Goal: Task Accomplishment & Management: Manage account settings

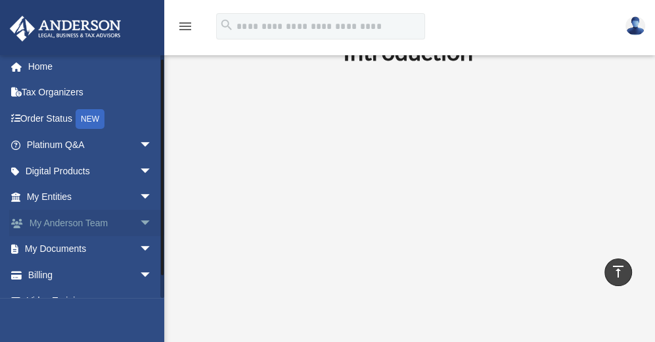
scroll to position [6, 0]
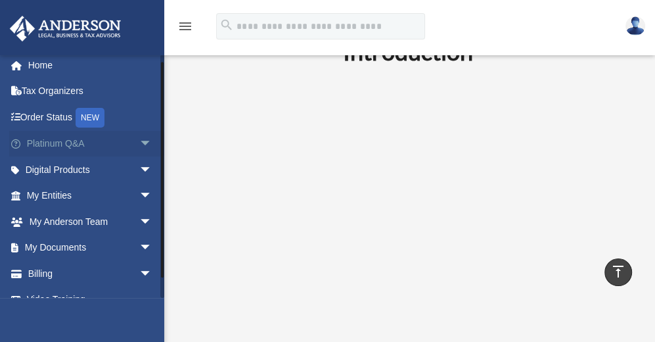
click at [139, 143] on span "arrow_drop_down" at bounding box center [152, 144] width 26 height 27
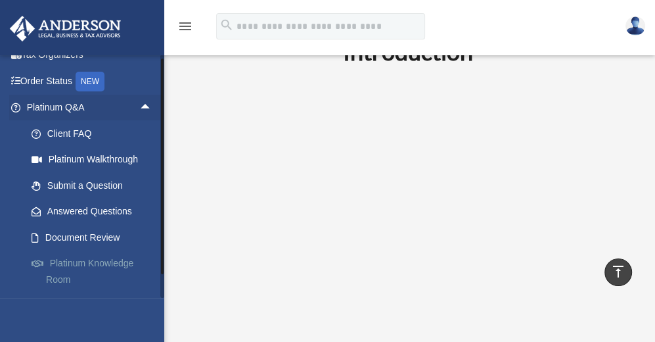
scroll to position [44, 0]
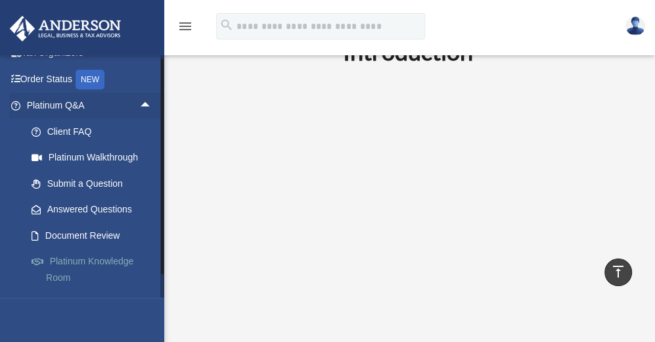
click at [92, 261] on link "Platinum Knowledge Room" at bounding box center [95, 269] width 154 height 42
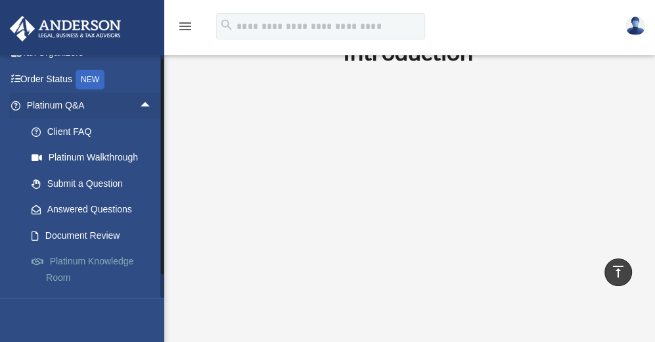
click at [59, 263] on link "Platinum Knowledge Room" at bounding box center [95, 269] width 154 height 42
click at [85, 269] on link "Platinum Knowledge Room" at bounding box center [95, 269] width 154 height 42
click at [82, 258] on link "Platinum Knowledge Room" at bounding box center [95, 269] width 154 height 42
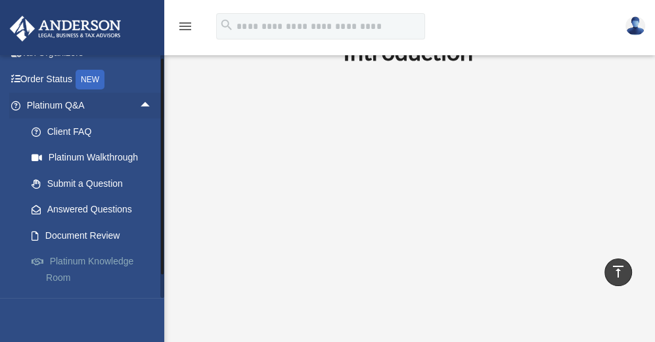
click at [82, 258] on link "Platinum Knowledge Room" at bounding box center [95, 269] width 154 height 42
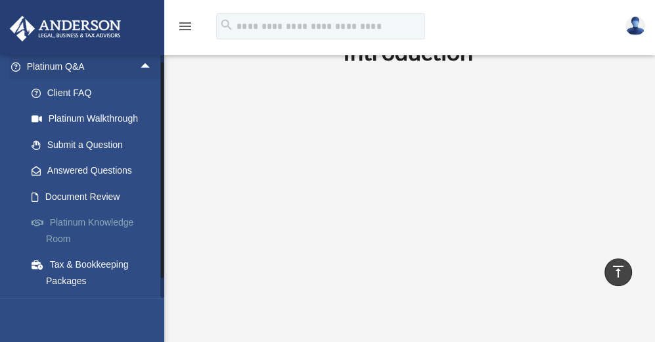
scroll to position [84, 0]
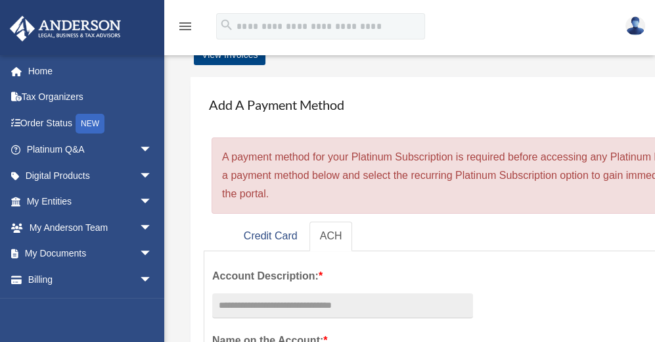
scroll to position [21, 0]
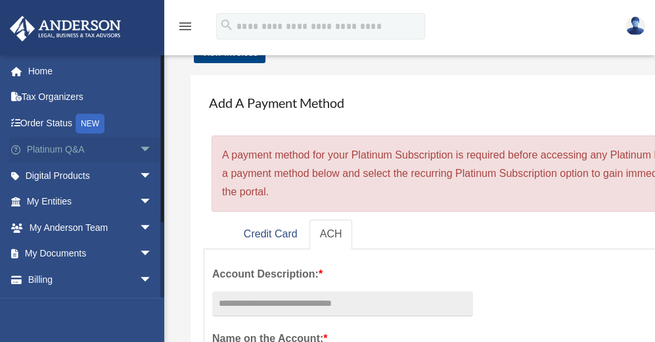
click at [139, 144] on span "arrow_drop_down" at bounding box center [152, 150] width 26 height 27
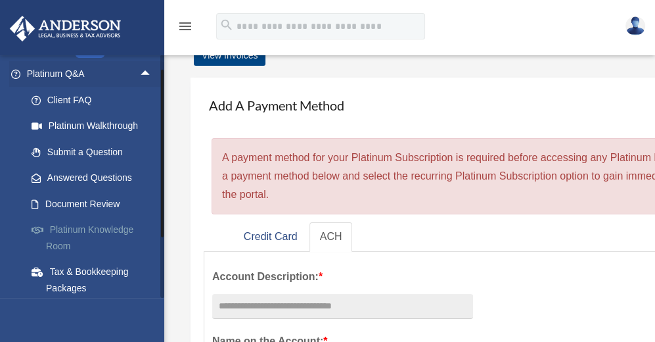
scroll to position [84, 0]
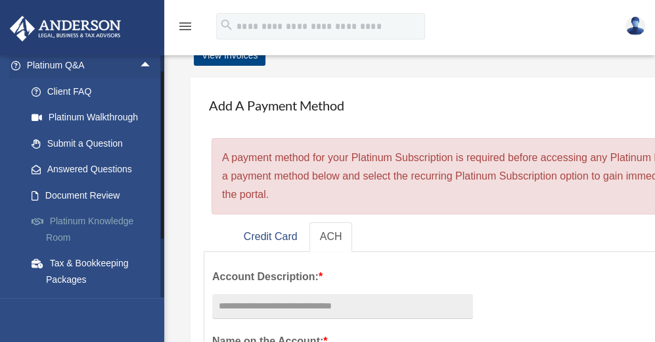
click at [74, 220] on link "Platinum Knowledge Room" at bounding box center [95, 229] width 154 height 42
click at [79, 219] on link "Platinum Knowledge Room" at bounding box center [95, 229] width 154 height 42
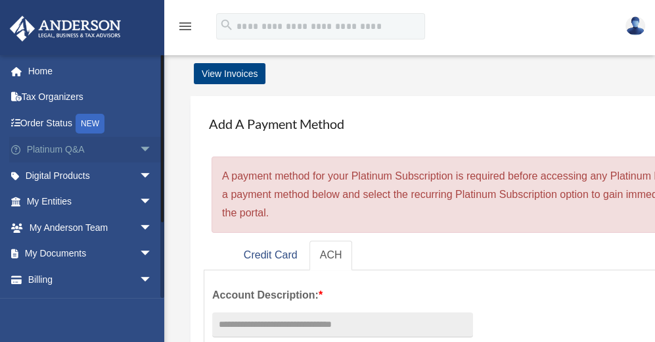
click at [60, 148] on link "Platinum Q&A arrow_drop_down" at bounding box center [90, 150] width 163 height 26
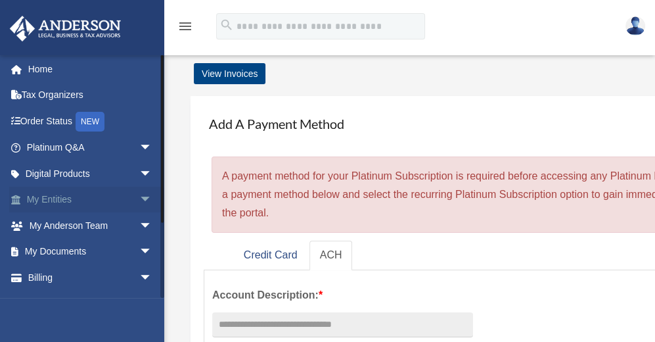
scroll to position [4, 0]
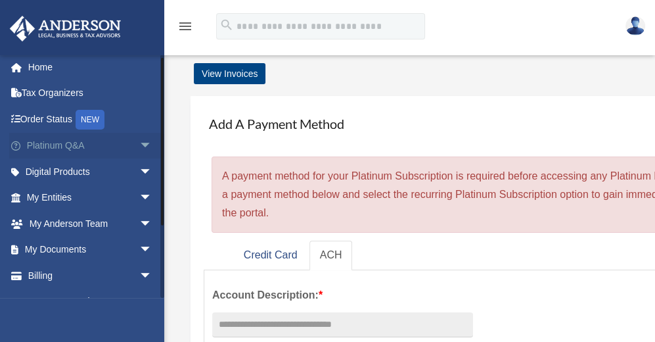
click at [76, 141] on link "Platinum Q&A arrow_drop_down" at bounding box center [90, 146] width 163 height 26
click at [43, 145] on link "Platinum Q&A arrow_drop_down" at bounding box center [90, 146] width 163 height 26
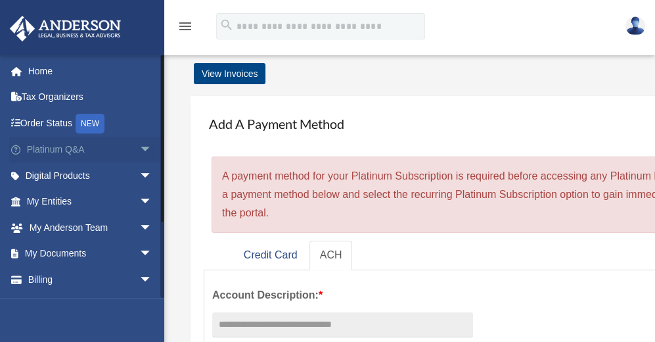
click at [140, 150] on span "arrow_drop_down" at bounding box center [152, 150] width 26 height 27
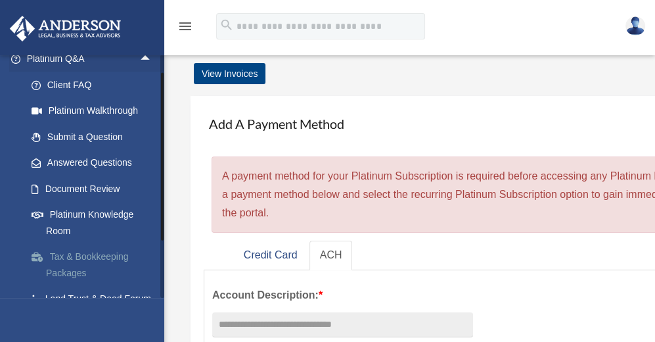
scroll to position [93, 0]
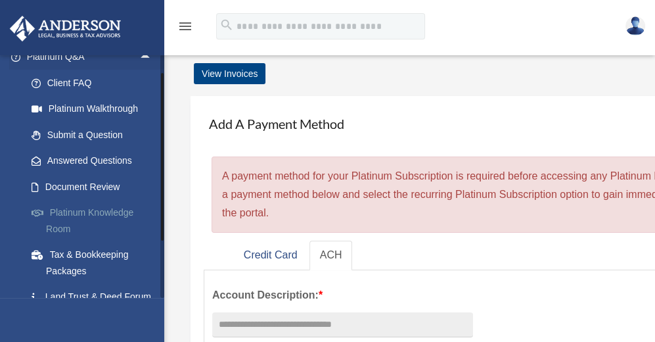
click at [106, 211] on link "Platinum Knowledge Room" at bounding box center [95, 221] width 154 height 42
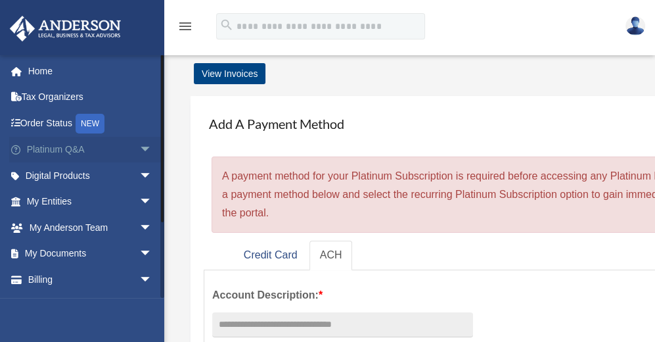
click at [70, 150] on link "Platinum Q&A arrow_drop_down" at bounding box center [90, 150] width 163 height 26
click at [139, 150] on span "arrow_drop_down" at bounding box center [152, 150] width 26 height 27
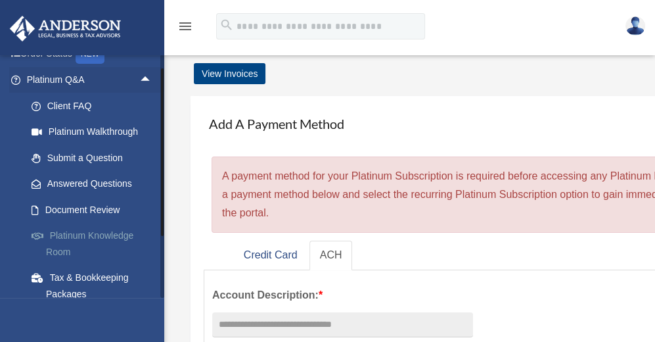
scroll to position [76, 0]
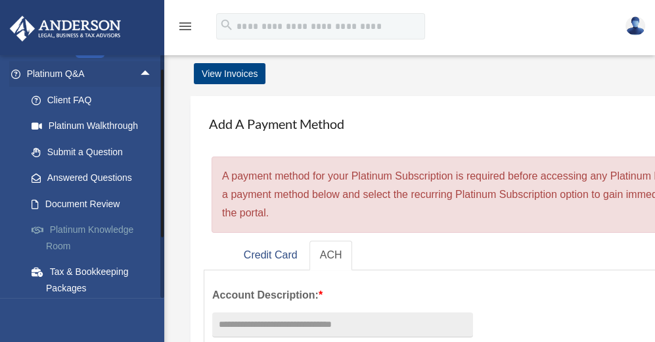
click at [95, 228] on link "Platinum Knowledge Room" at bounding box center [95, 238] width 154 height 42
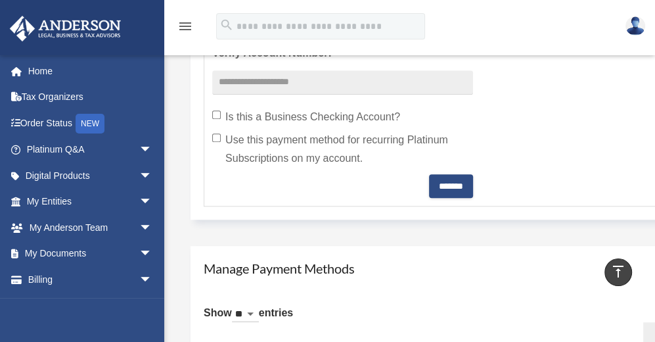
scroll to position [561, 0]
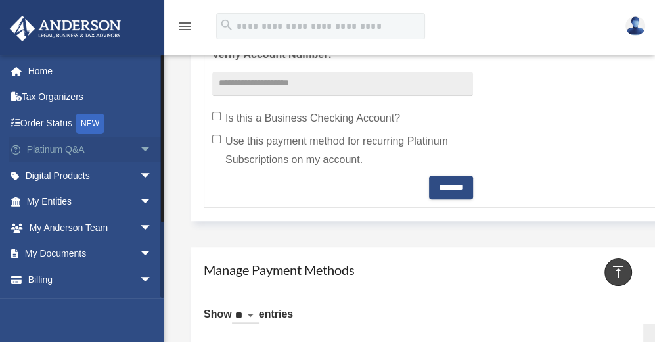
click at [97, 154] on link "Platinum Q&A arrow_drop_down" at bounding box center [90, 150] width 163 height 26
click at [95, 149] on link "Platinum Q&A arrow_drop_down" at bounding box center [90, 150] width 163 height 26
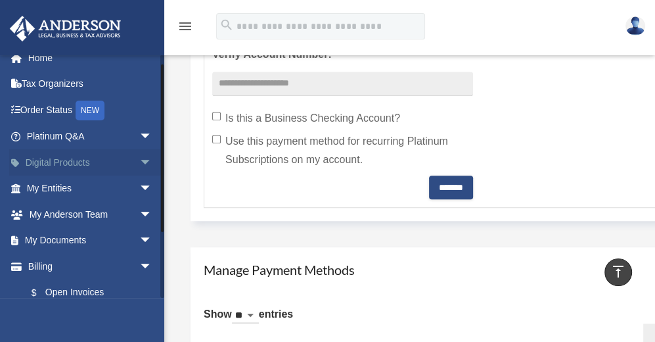
scroll to position [15, 0]
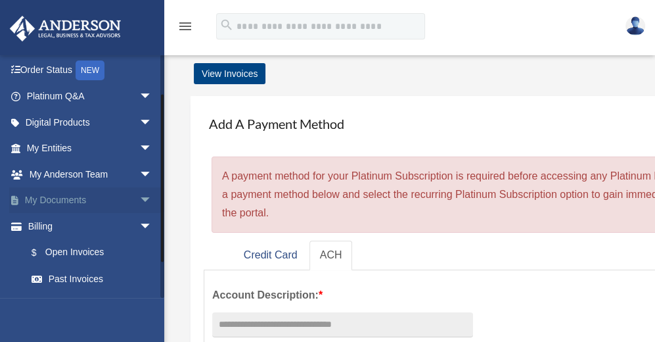
scroll to position [26, 0]
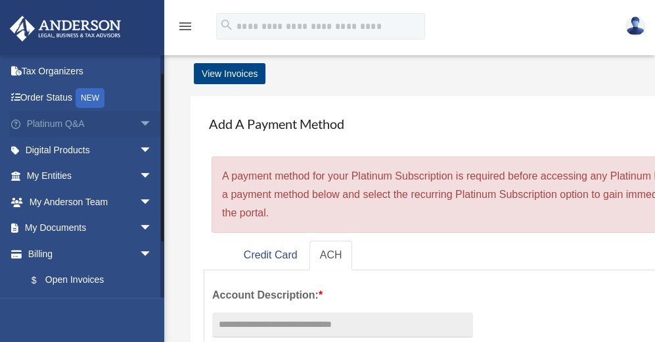
click at [139, 122] on span "arrow_drop_down" at bounding box center [152, 124] width 26 height 27
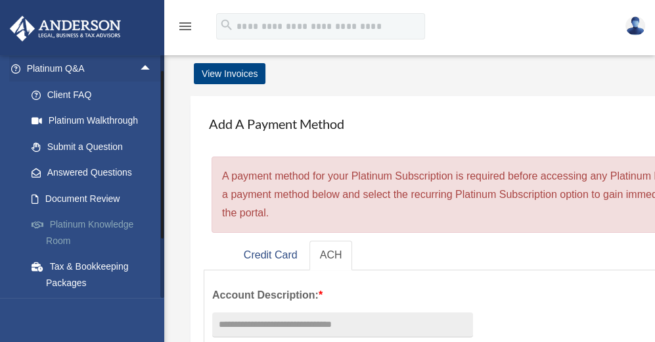
scroll to position [83, 0]
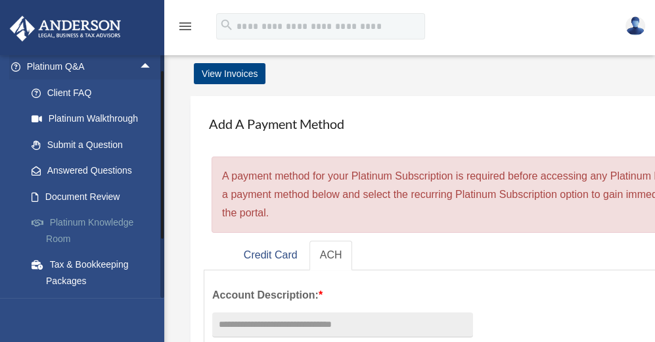
click at [83, 221] on link "Platinum Knowledge Room" at bounding box center [95, 231] width 154 height 42
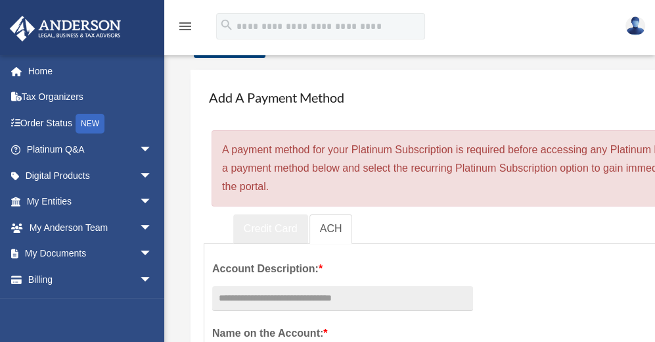
scroll to position [29, 0]
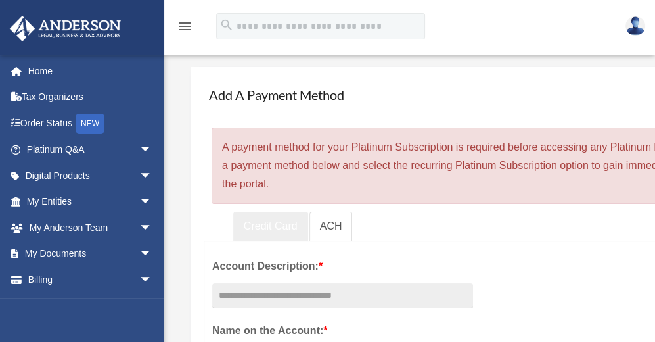
click at [284, 226] on link "Credit Card" at bounding box center [270, 226] width 75 height 30
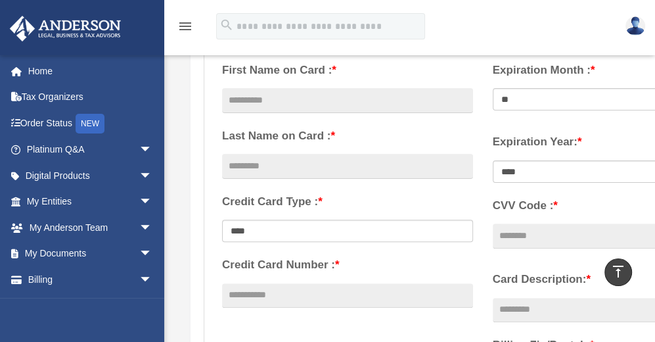
scroll to position [223, 0]
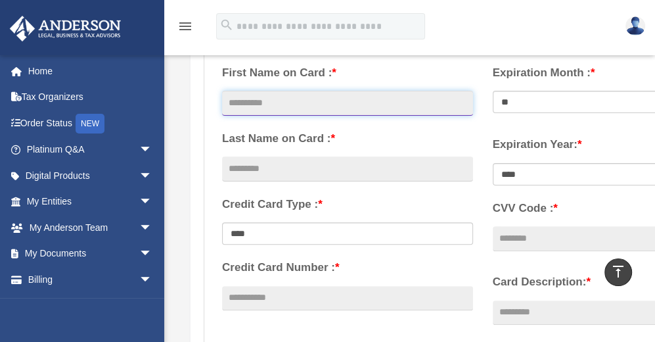
click at [307, 106] on input "text" at bounding box center [347, 103] width 251 height 25
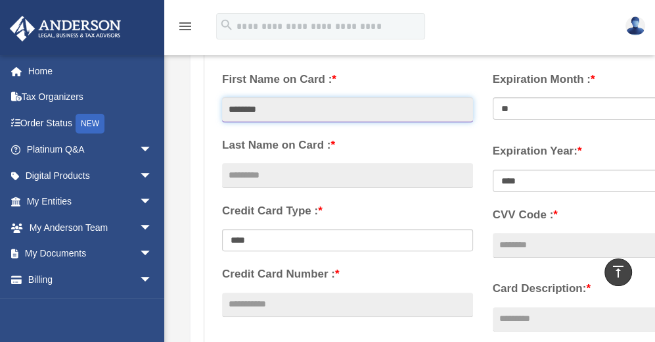
scroll to position [202, 0]
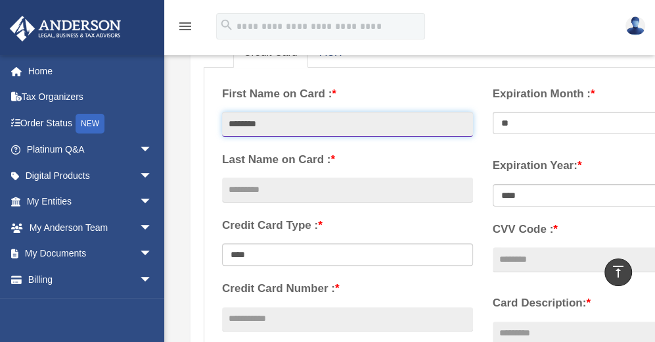
type input "*******"
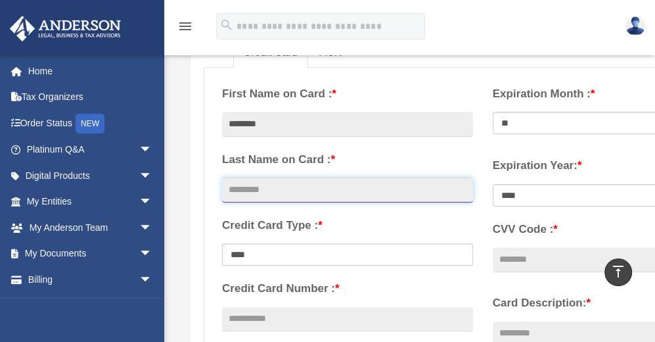
click at [301, 185] on input "text" at bounding box center [347, 189] width 251 height 25
type input "****"
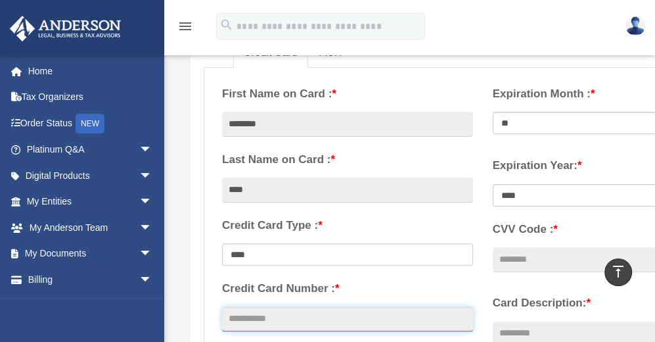
type input "**********"
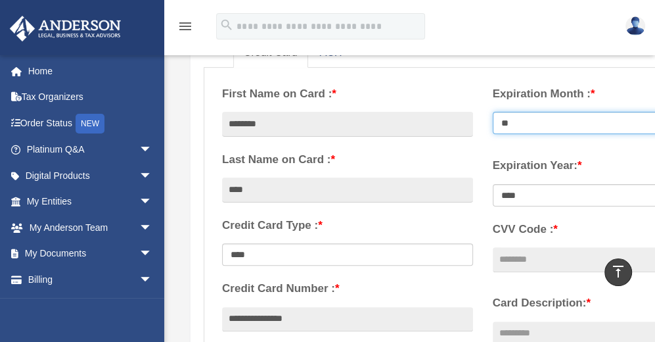
select select "**"
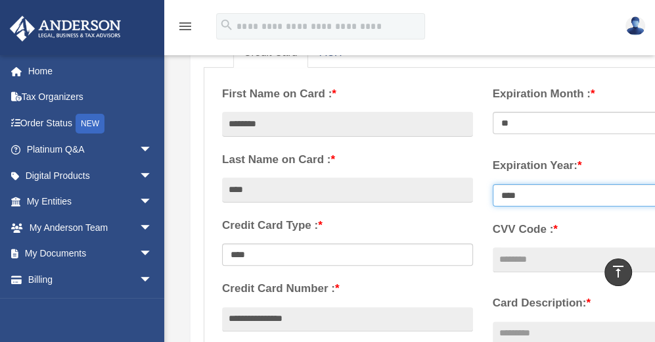
select select "****"
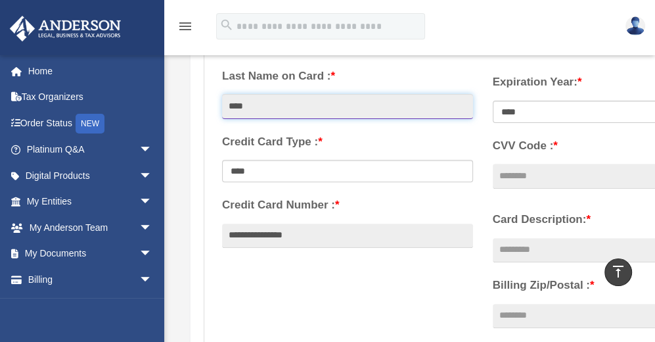
scroll to position [286, 0]
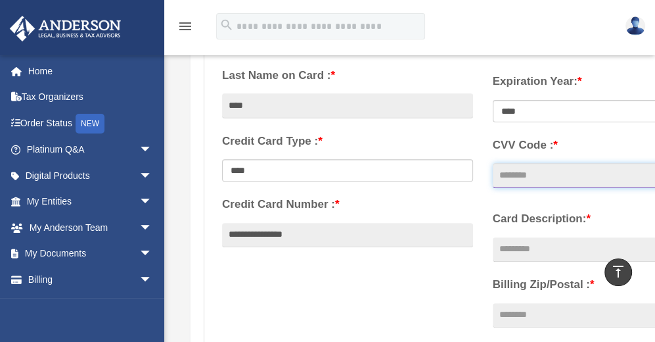
click at [529, 180] on input "CVV Code : *" at bounding box center [618, 175] width 251 height 25
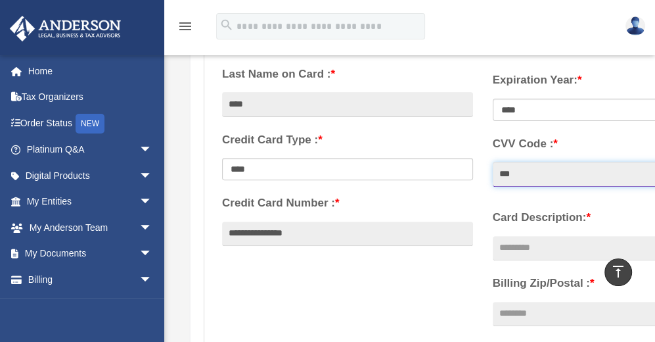
scroll to position [288, 0]
type input "***"
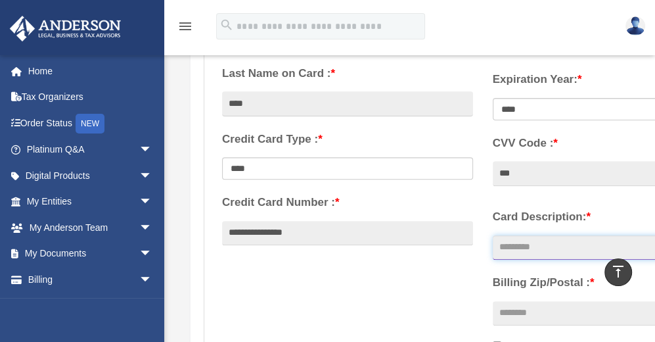
click at [573, 254] on input "Card Description: *" at bounding box center [618, 247] width 251 height 25
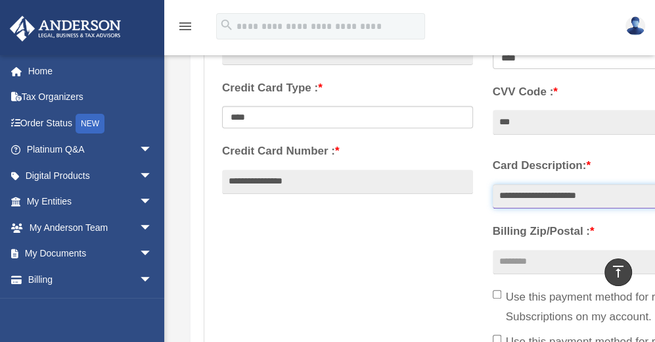
scroll to position [345, 0]
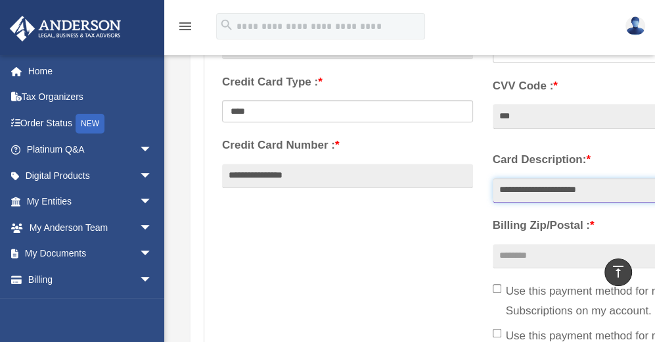
type input "**********"
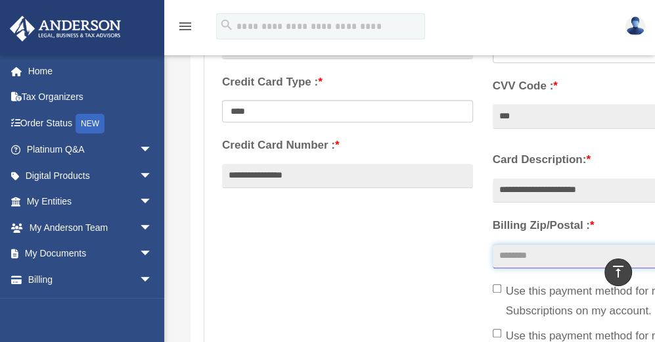
click at [528, 260] on input "Billing Zip/Postal : *" at bounding box center [618, 256] width 251 height 25
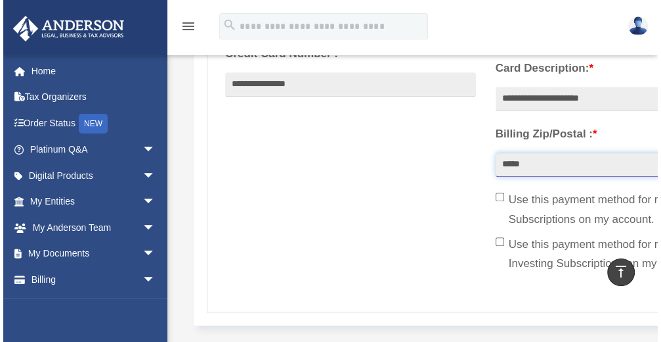
scroll to position [457, 0]
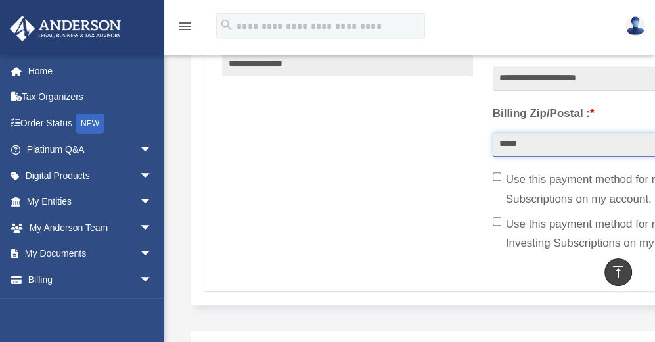
type input "*****"
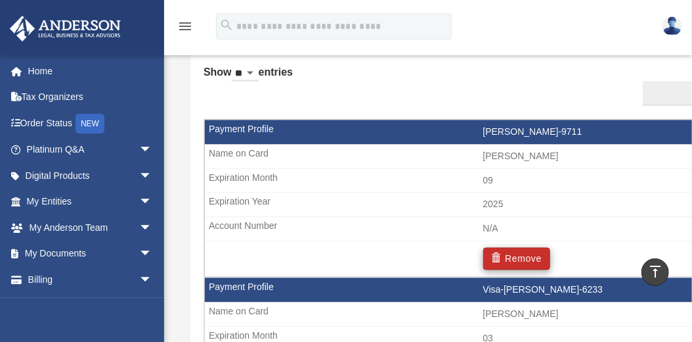
scroll to position [788, 0]
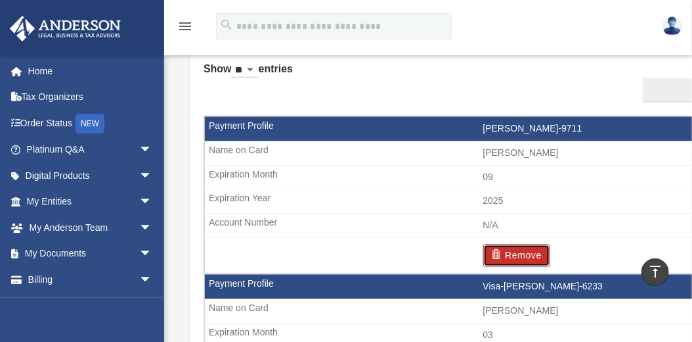
click at [521, 252] on button "Remove" at bounding box center [517, 255] width 68 height 22
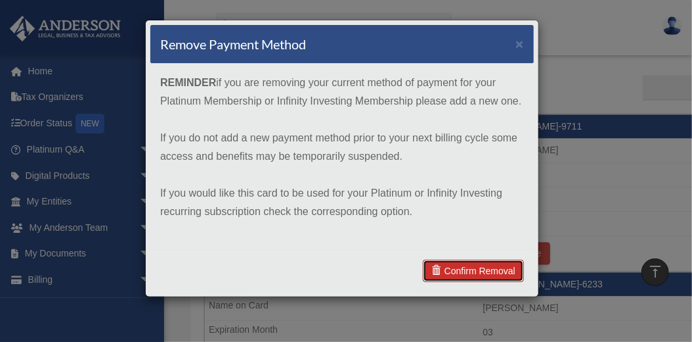
click at [497, 267] on link "Confirm Removal" at bounding box center [473, 270] width 101 height 22
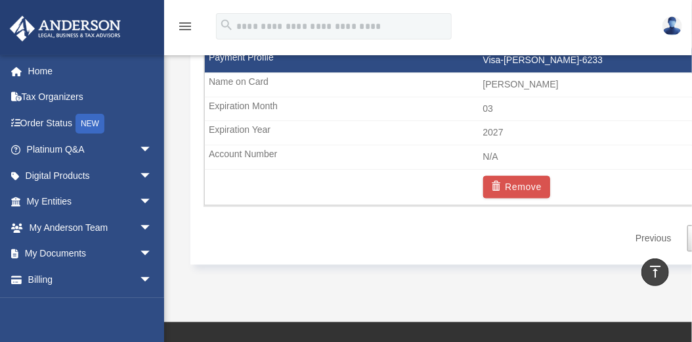
scroll to position [909, 0]
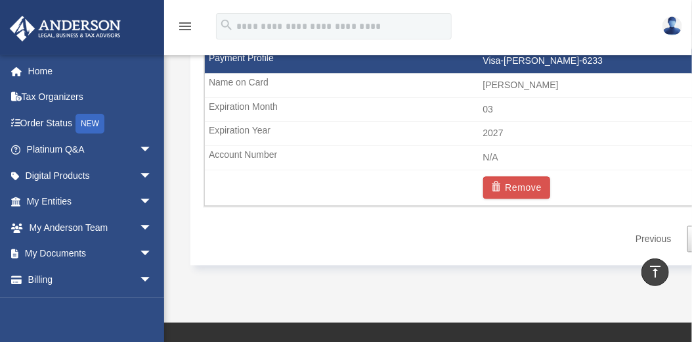
click at [646, 236] on link "Previous" at bounding box center [653, 238] width 55 height 27
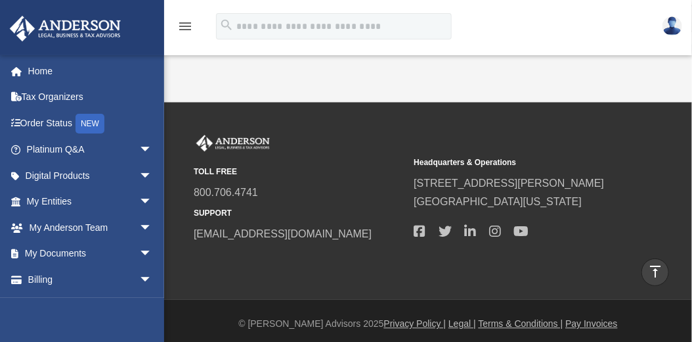
scroll to position [1132, 0]
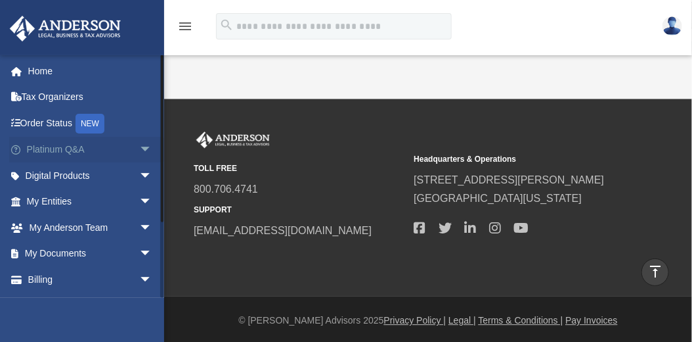
click at [142, 150] on span "arrow_drop_down" at bounding box center [152, 150] width 26 height 27
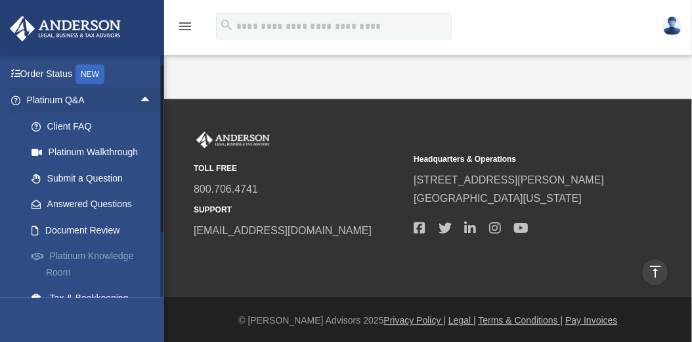
scroll to position [51, 0]
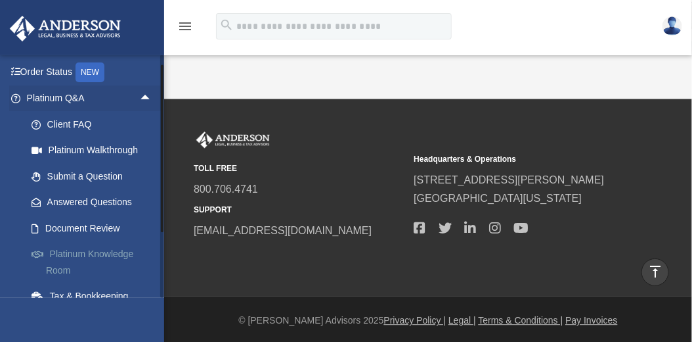
click at [102, 254] on link "Platinum Knowledge Room" at bounding box center [95, 262] width 154 height 42
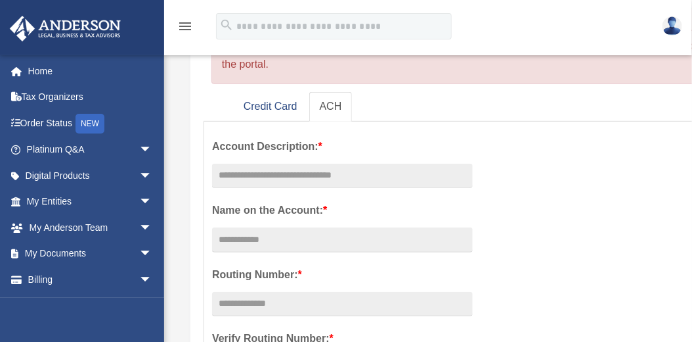
scroll to position [164, 0]
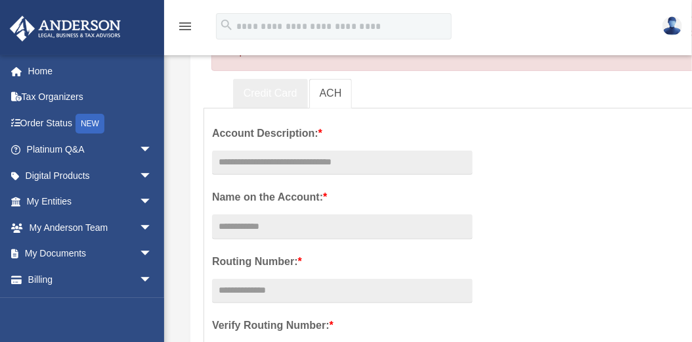
click at [273, 93] on link "Credit Card" at bounding box center [270, 94] width 75 height 30
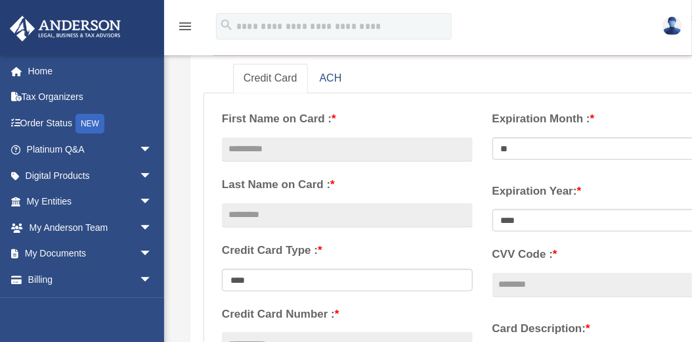
scroll to position [181, 0]
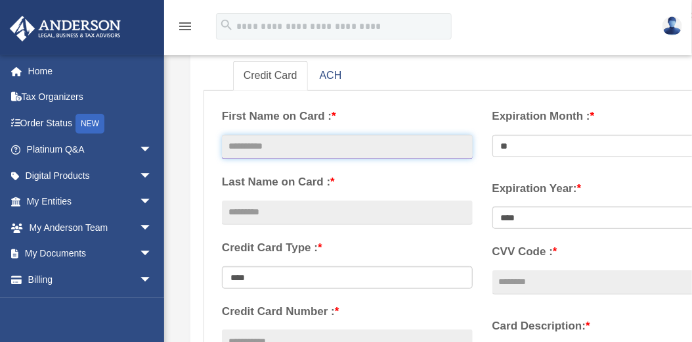
click at [349, 141] on input "text" at bounding box center [347, 147] width 251 height 25
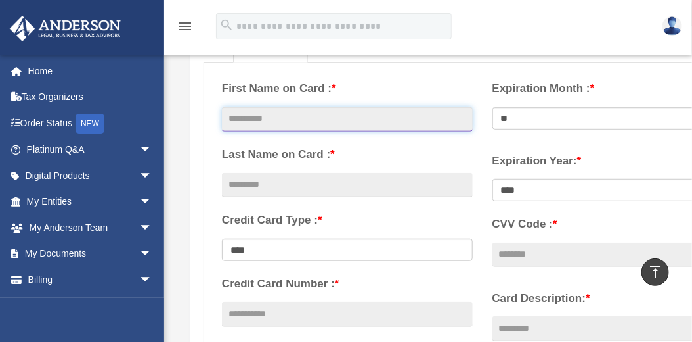
scroll to position [208, 0]
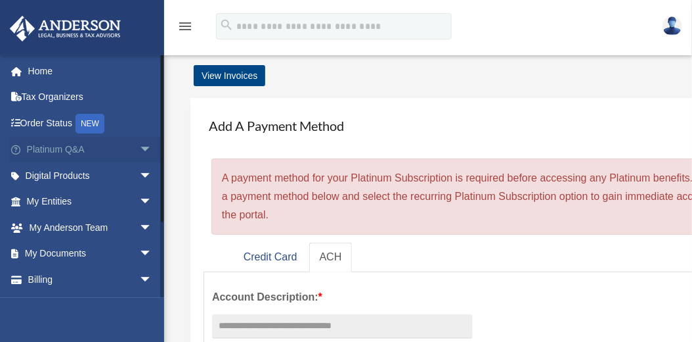
click at [44, 150] on link "Platinum Q&A arrow_drop_down" at bounding box center [90, 150] width 163 height 26
click at [139, 148] on span "arrow_drop_down" at bounding box center [152, 150] width 26 height 27
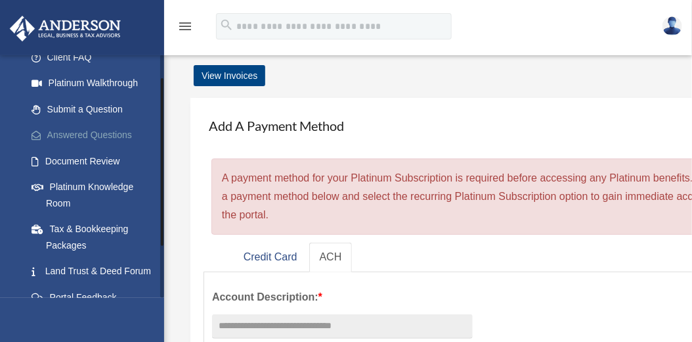
scroll to position [120, 0]
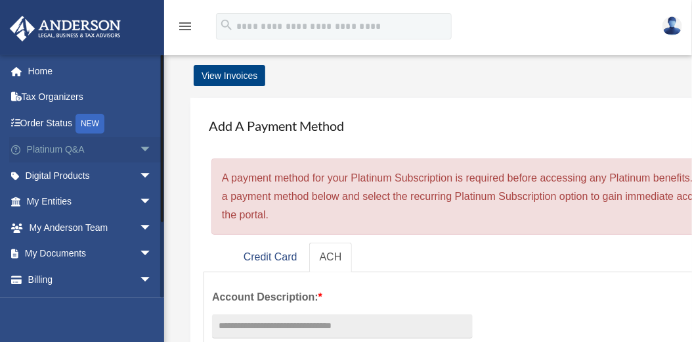
click at [139, 144] on span "arrow_drop_down" at bounding box center [152, 150] width 26 height 27
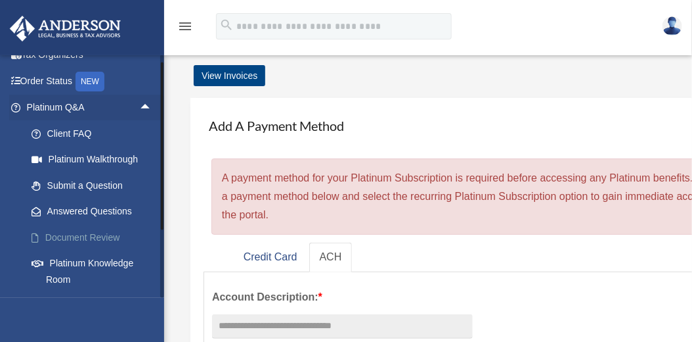
scroll to position [53, 0]
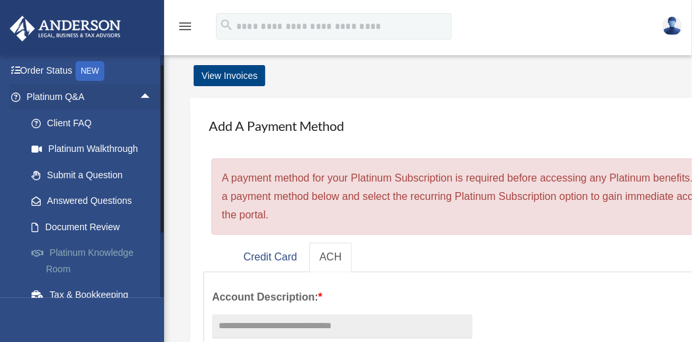
click at [106, 250] on link "Platinum Knowledge Room" at bounding box center [95, 261] width 154 height 42
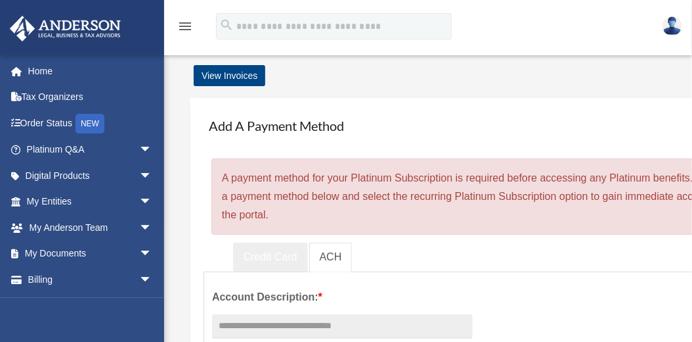
click at [259, 255] on link "Credit Card" at bounding box center [270, 257] width 75 height 30
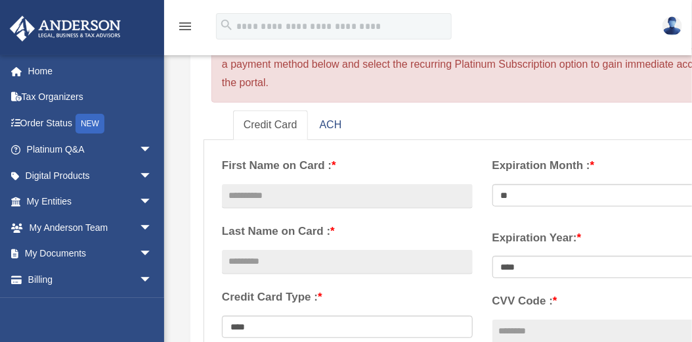
scroll to position [135, 0]
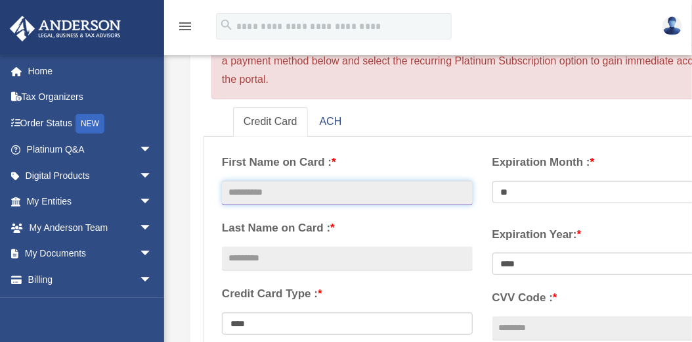
click at [293, 195] on input "text" at bounding box center [347, 193] width 251 height 25
type input "*******"
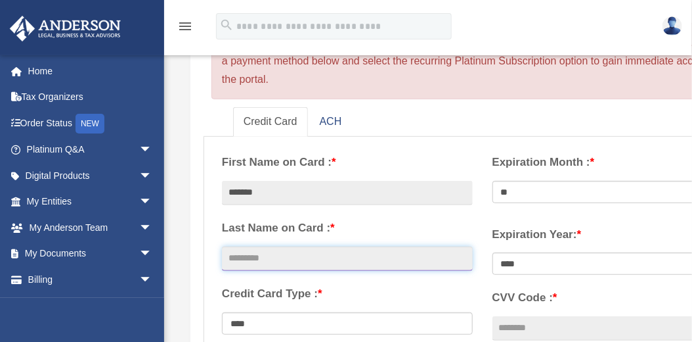
type input "****"
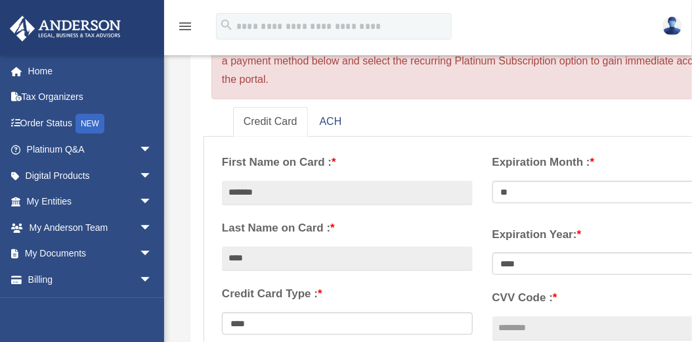
type input "**********"
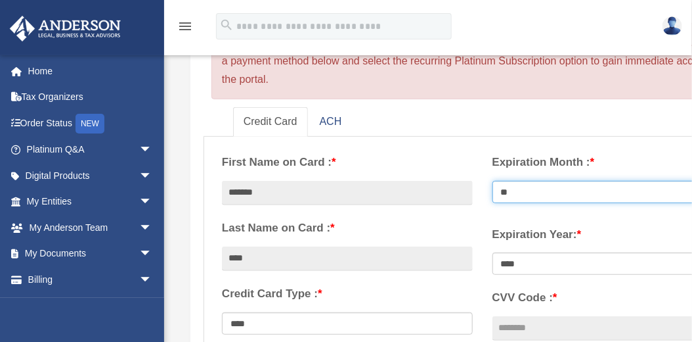
select select "**"
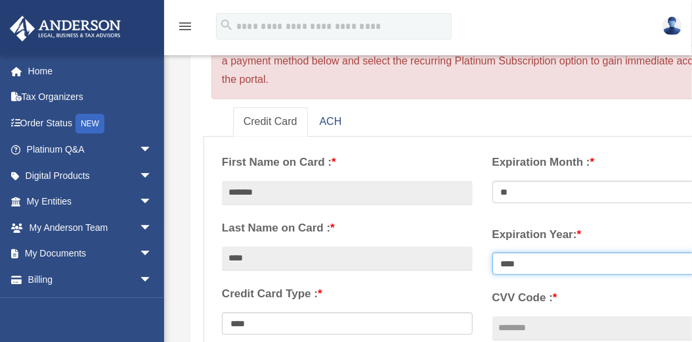
select select "****"
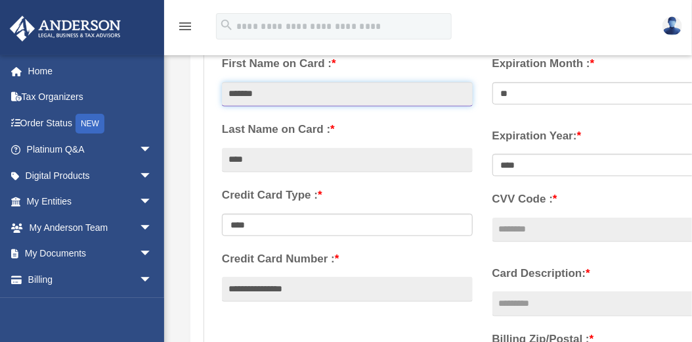
scroll to position [242, 0]
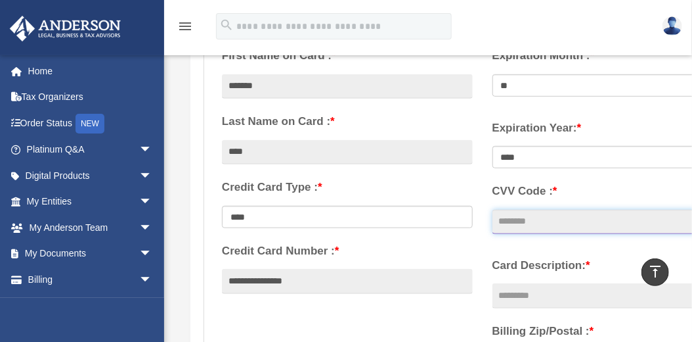
click at [531, 217] on input "CVV Code : *" at bounding box center [618, 222] width 251 height 25
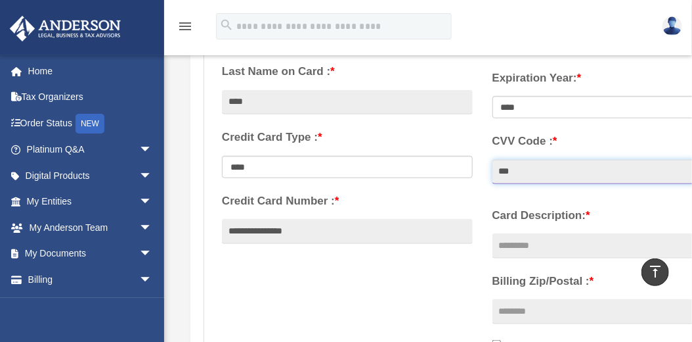
scroll to position [299, 0]
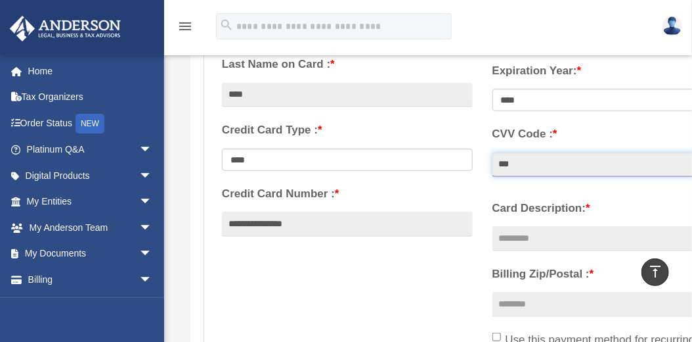
type input "***"
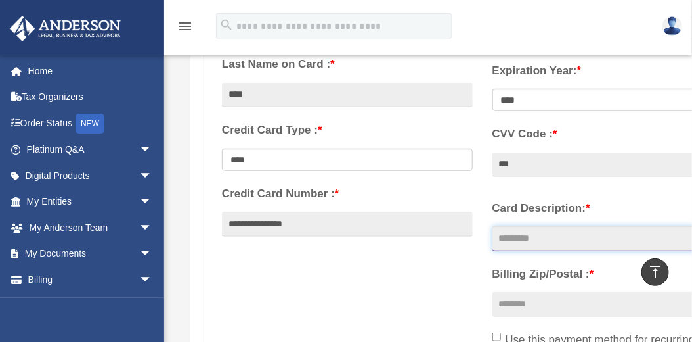
click at [560, 239] on input "Card Description: *" at bounding box center [618, 238] width 251 height 25
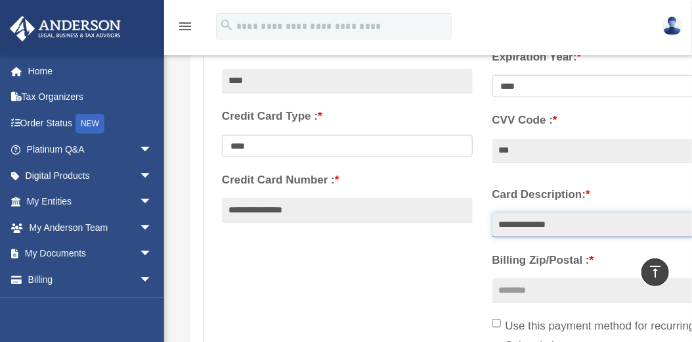
scroll to position [319, 0]
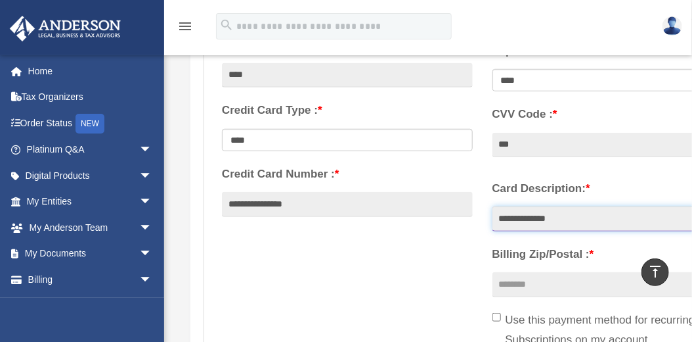
type input "**********"
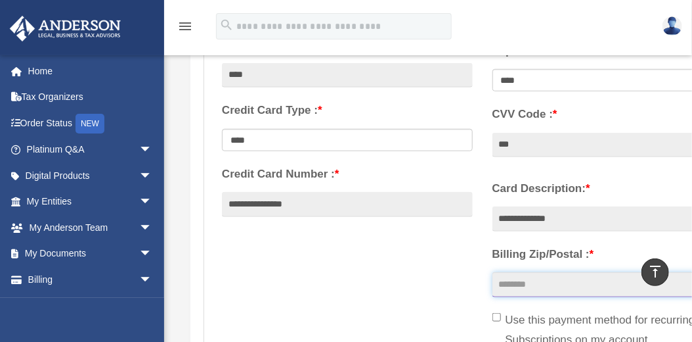
click at [529, 286] on input "Billing Zip/Postal : *" at bounding box center [618, 284] width 251 height 25
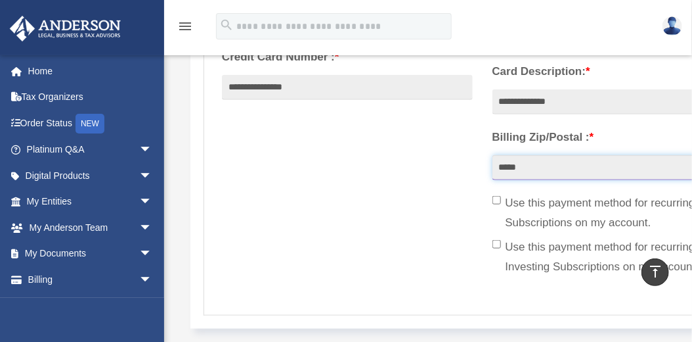
scroll to position [436, 0]
type input "*****"
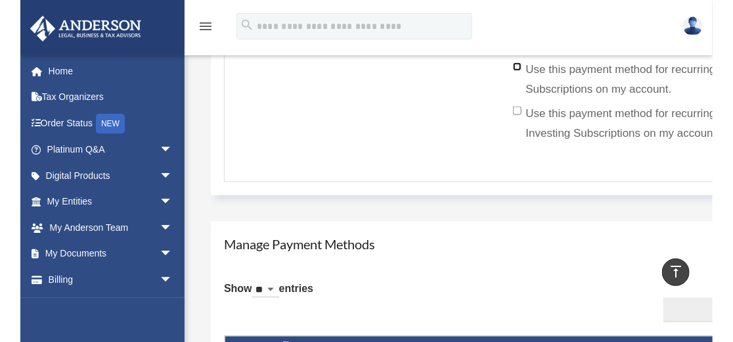
scroll to position [570, 0]
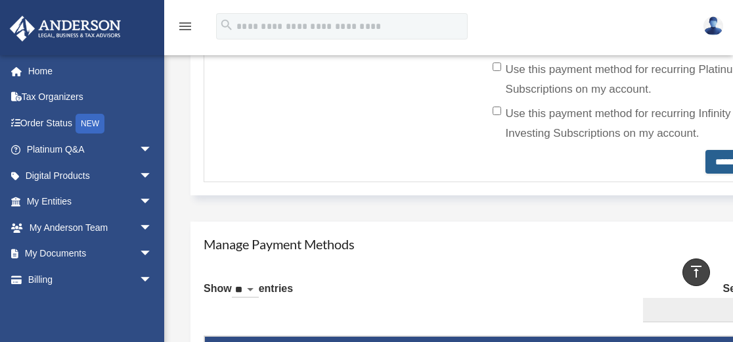
click at [692, 159] on input "********" at bounding box center [728, 162] width 47 height 24
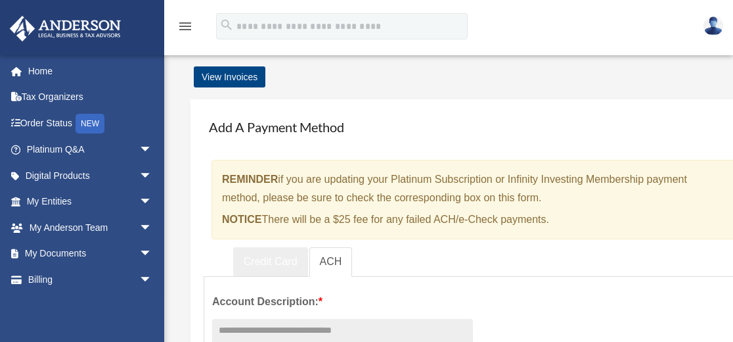
click at [265, 263] on link "Credit Card" at bounding box center [270, 262] width 75 height 30
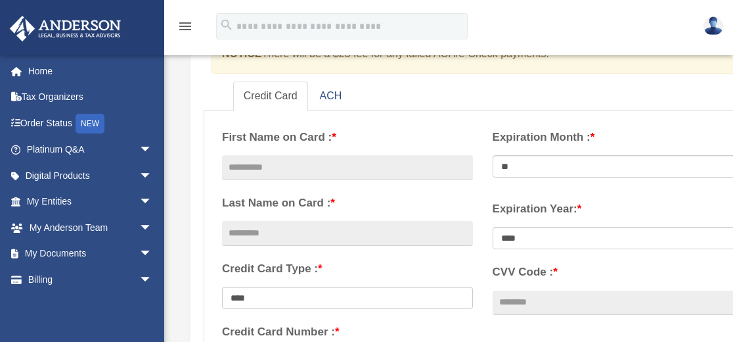
scroll to position [276, 0]
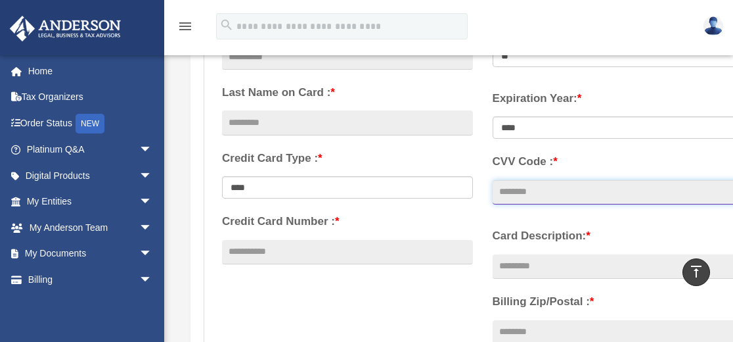
click at [548, 190] on input "CVV Code : *" at bounding box center [618, 192] width 251 height 25
type input "***"
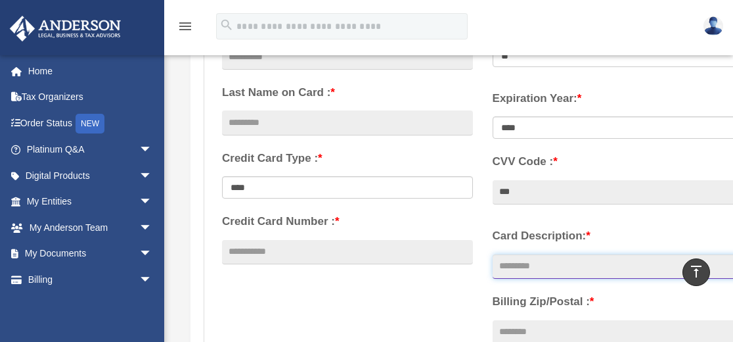
click at [538, 271] on input "Card Description: *" at bounding box center [618, 266] width 251 height 25
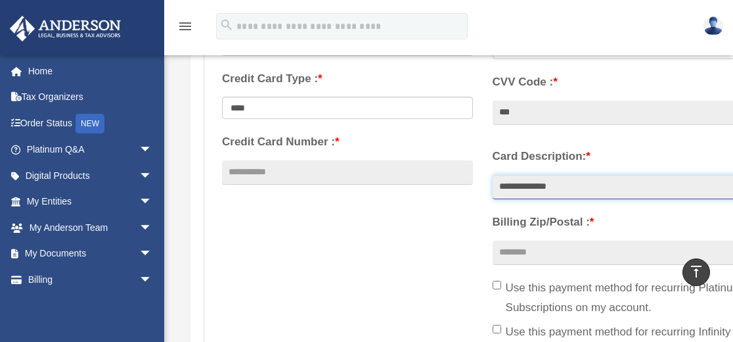
scroll to position [363, 0]
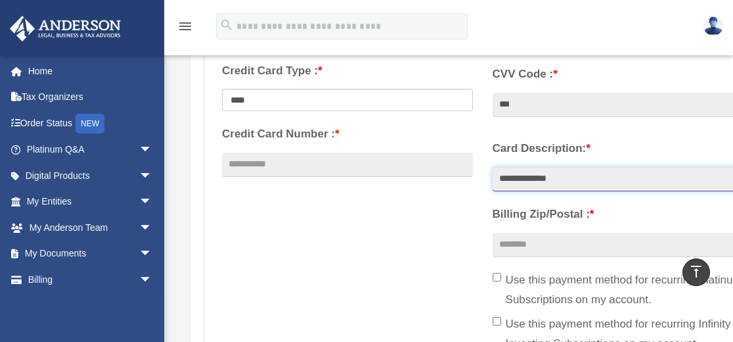
type input "**********"
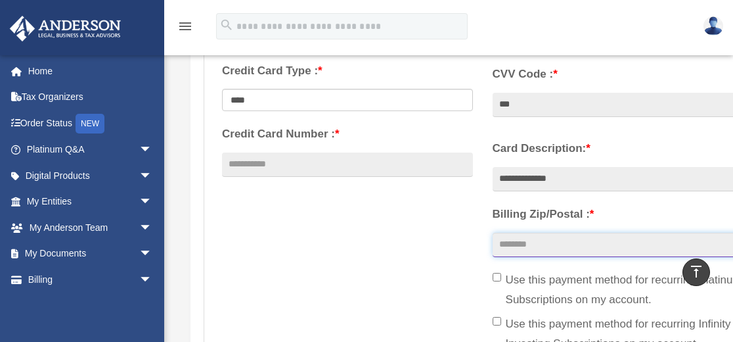
click at [545, 250] on input "Billing Zip/Postal : *" at bounding box center [618, 244] width 251 height 25
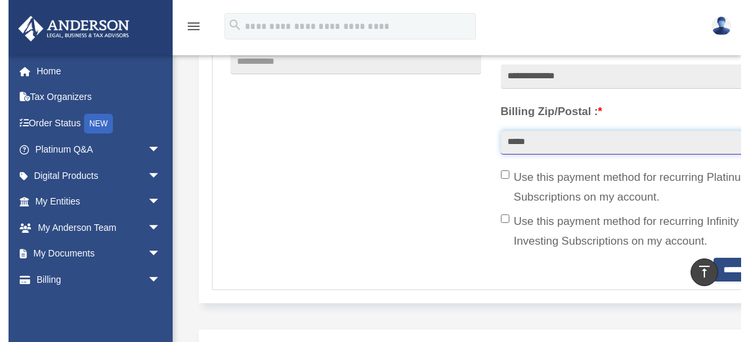
scroll to position [466, 0]
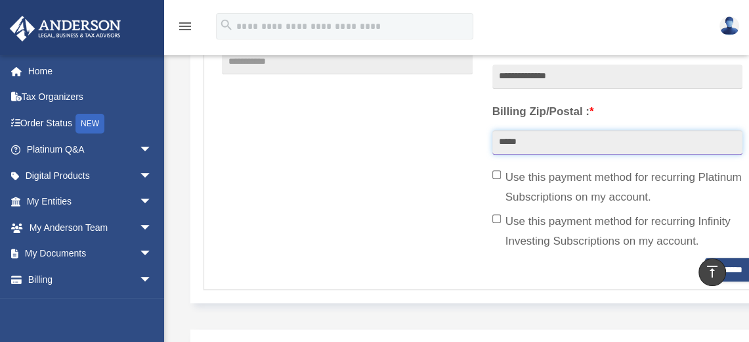
type input "*****"
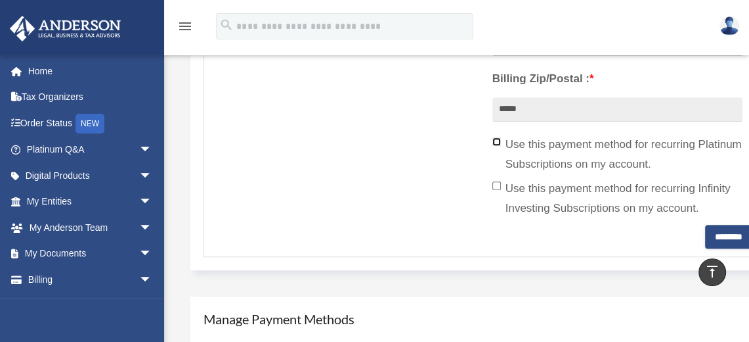
scroll to position [500, 0]
click at [720, 233] on input "********" at bounding box center [728, 235] width 47 height 24
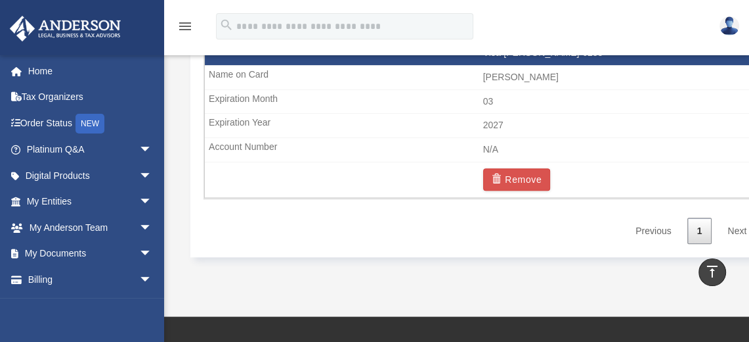
scroll to position [1056, 0]
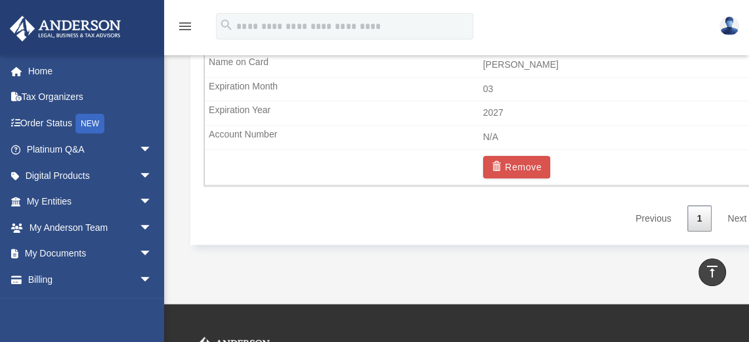
click at [732, 215] on link "Next" at bounding box center [737, 218] width 39 height 27
click at [732, 213] on link "Next" at bounding box center [737, 218] width 39 height 27
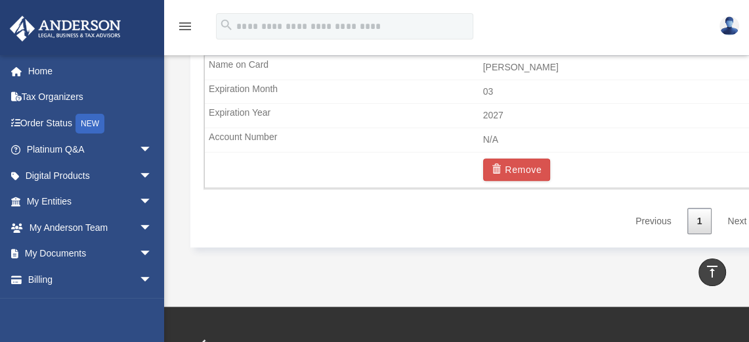
scroll to position [1062, 0]
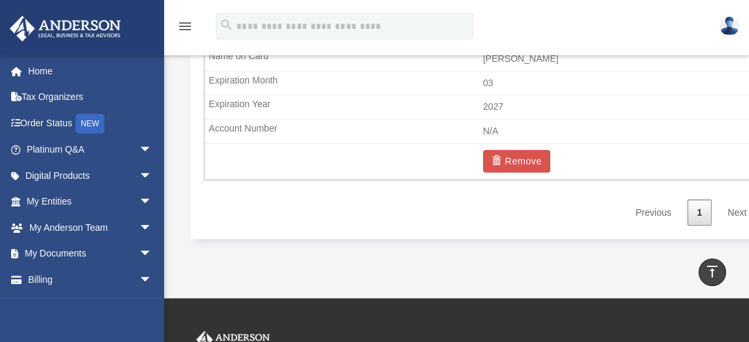
click at [732, 210] on link "Next" at bounding box center [737, 212] width 39 height 27
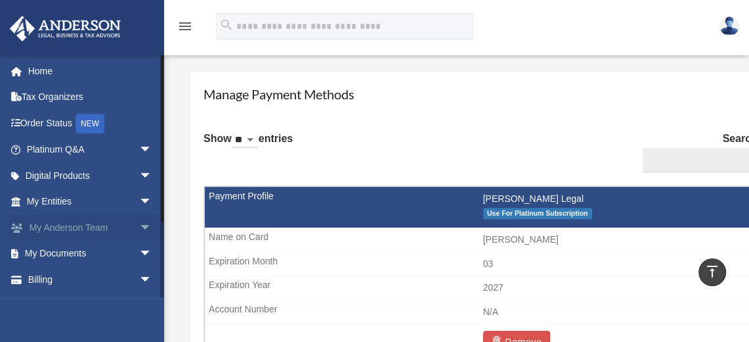
scroll to position [2, 0]
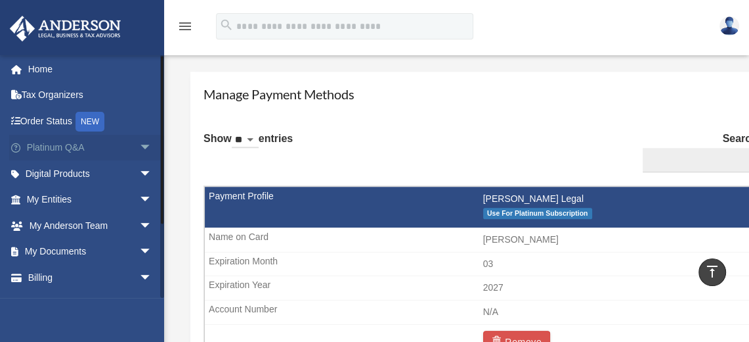
click at [93, 145] on link "Platinum Q&A arrow_drop_down" at bounding box center [90, 148] width 163 height 26
click at [139, 147] on span "arrow_drop_down" at bounding box center [152, 148] width 26 height 27
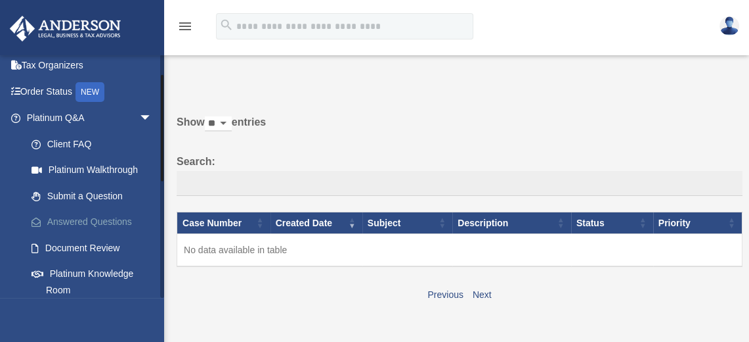
scroll to position [46, 0]
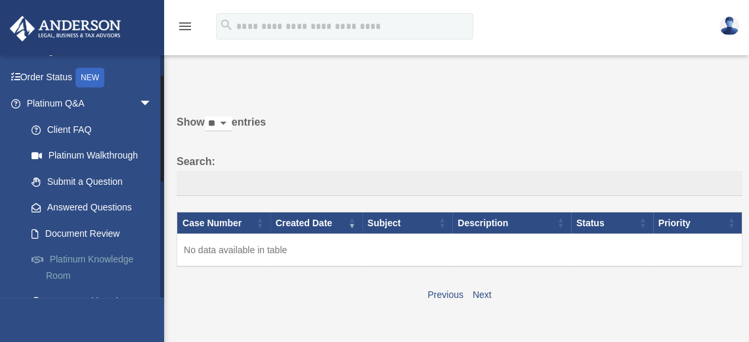
click at [101, 260] on link "Platinum Knowledge Room" at bounding box center [95, 267] width 154 height 42
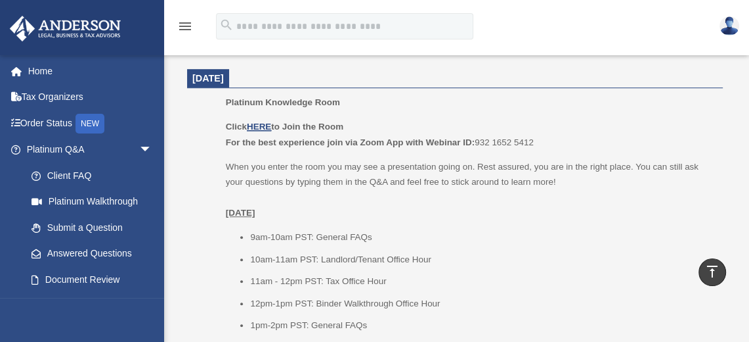
scroll to position [566, 0]
click at [262, 126] on u "HERE" at bounding box center [259, 128] width 24 height 10
